Goal: Task Accomplishment & Management: Use online tool/utility

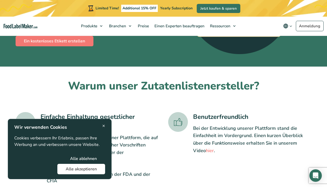
scroll to position [90, 0]
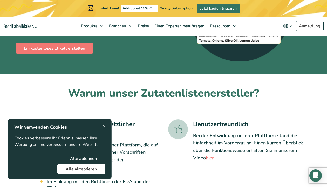
click at [80, 166] on button "Alle akzeptieren" at bounding box center [81, 169] width 48 height 10
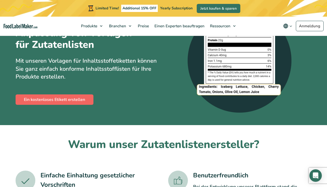
scroll to position [38, 0]
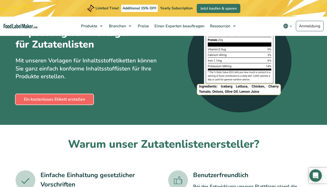
click at [60, 100] on link "Ein kostenloses Etikett erstellen" at bounding box center [55, 99] width 78 height 10
